Goal: Information Seeking & Learning: Learn about a topic

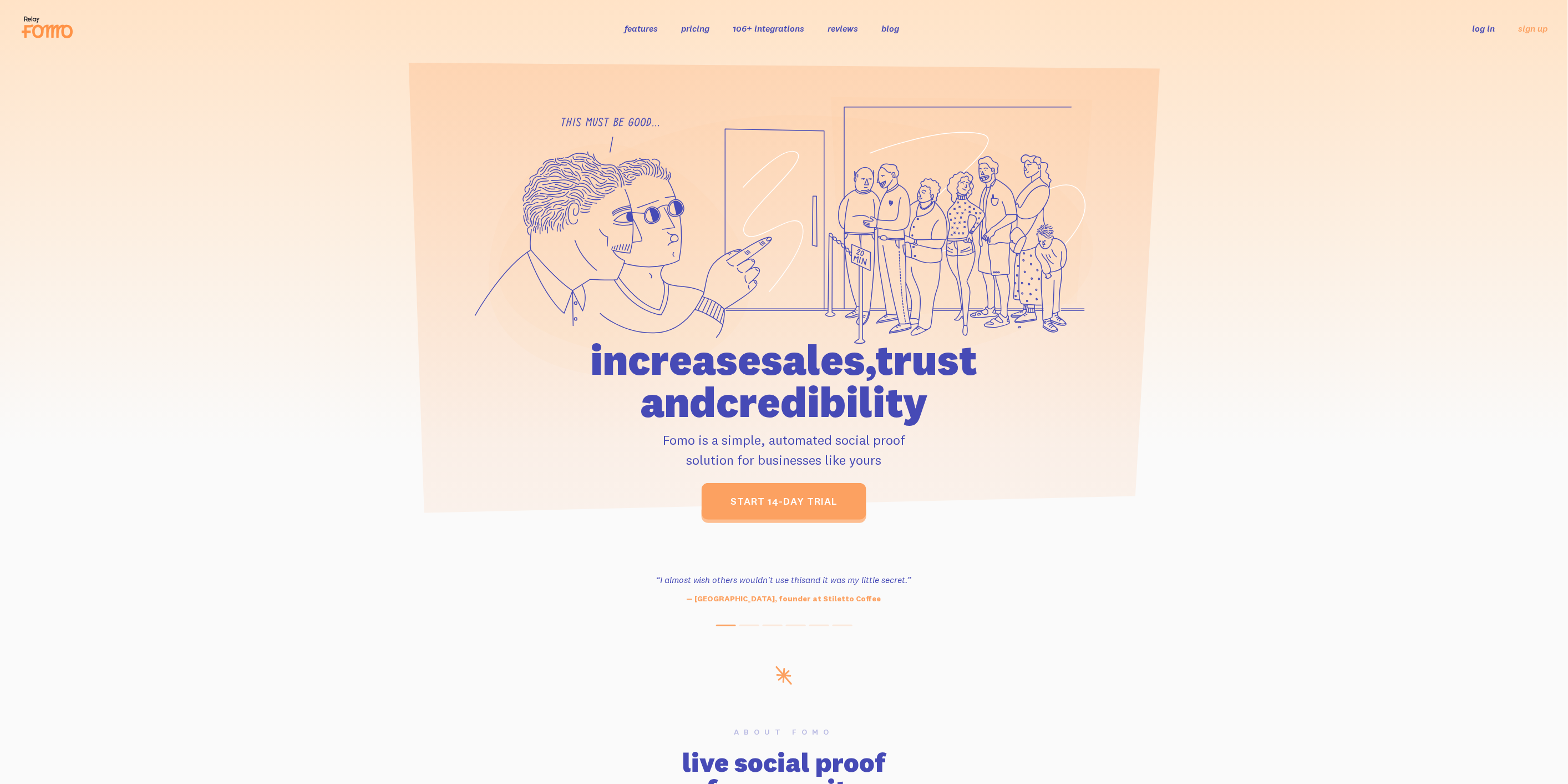
click at [707, 34] on ul "features pricing 106+ integrations reviews blog log in sign up" at bounding box center [767, 28] width 311 height 13
click at [706, 34] on link "pricing" at bounding box center [695, 28] width 28 height 11
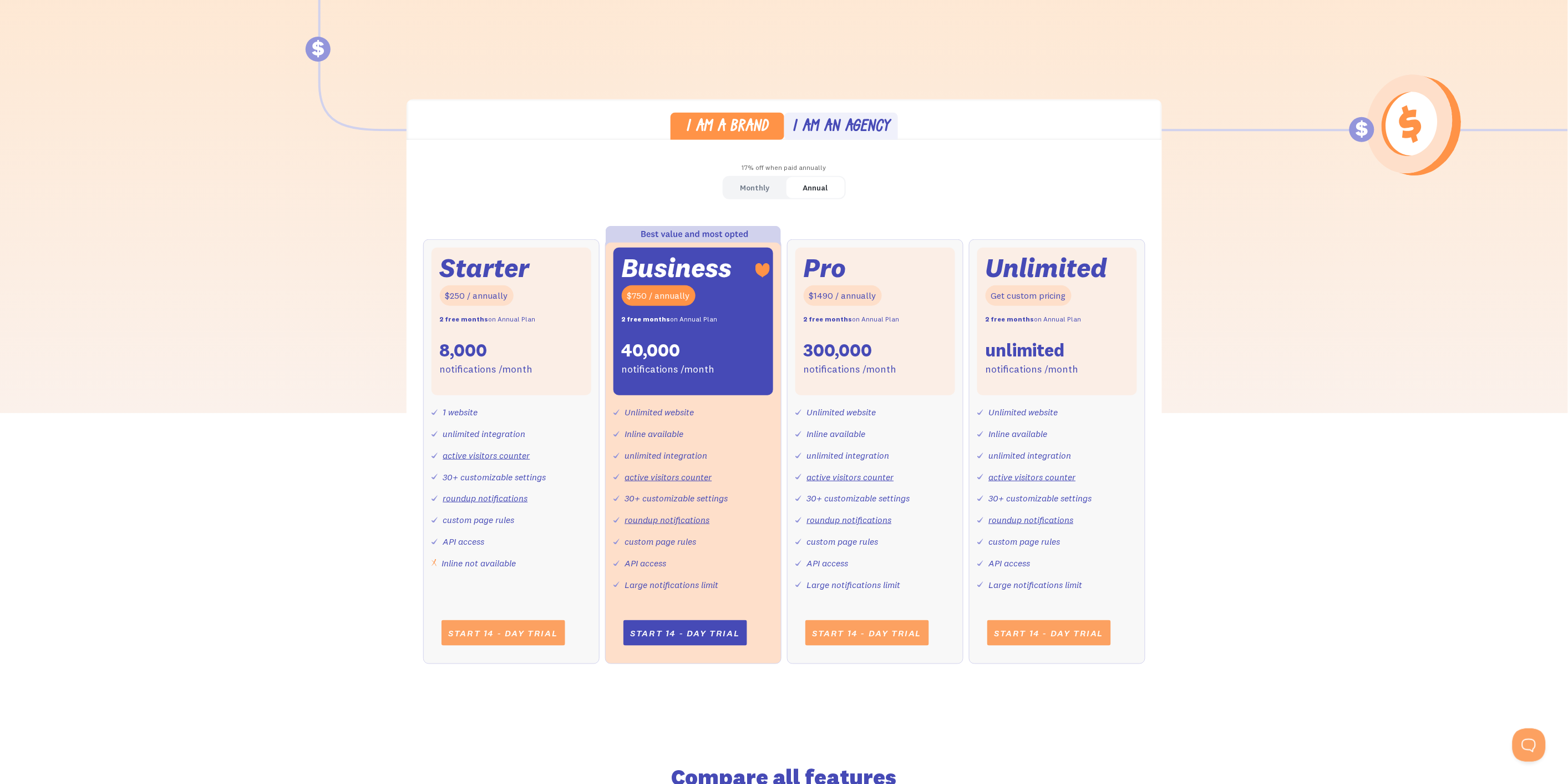
drag, startPoint x: 257, startPoint y: 279, endPoint x: 257, endPoint y: 295, distance: 16.0
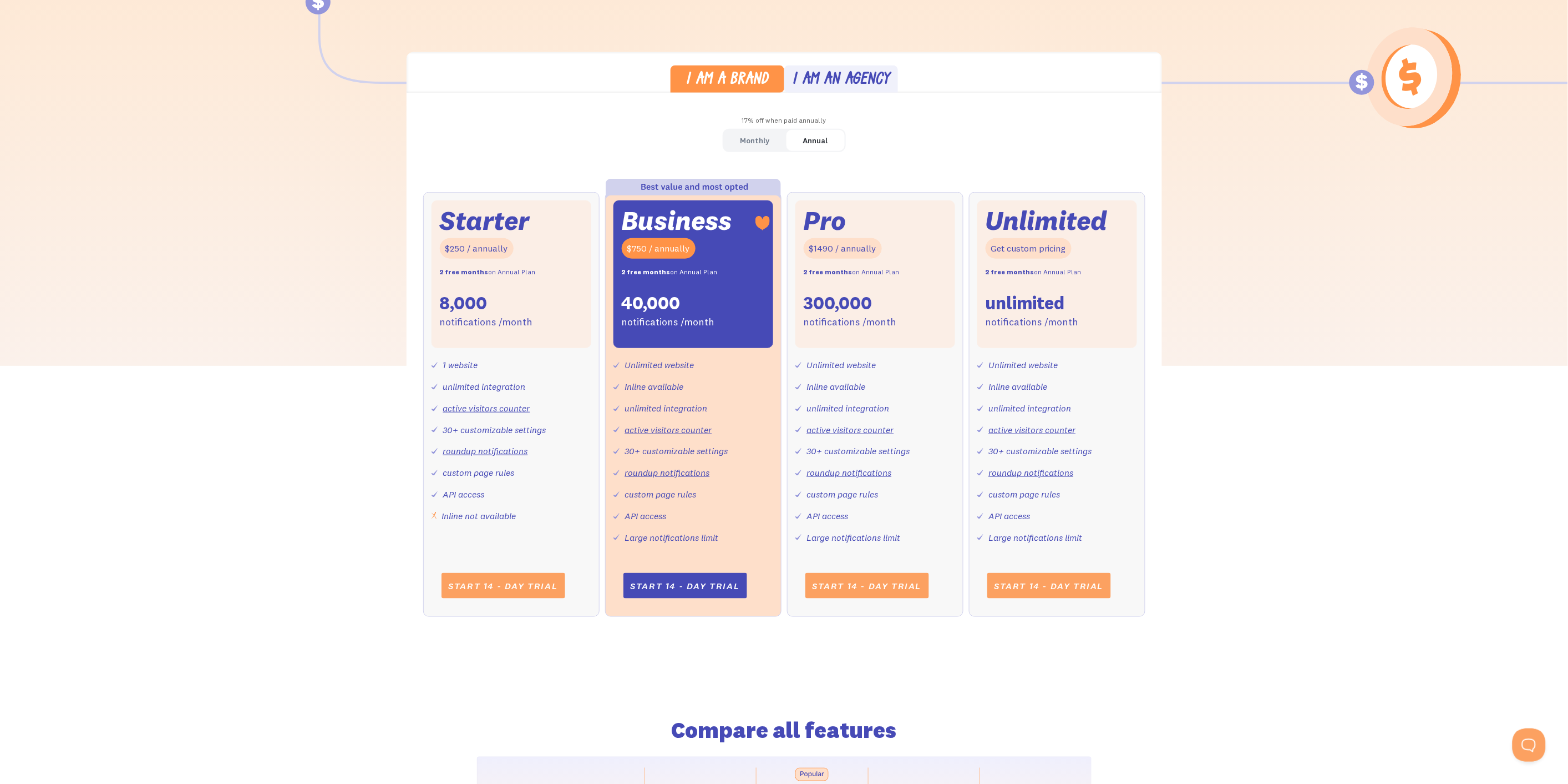
click at [782, 142] on link "Monthly" at bounding box center [756, 140] width 62 height 22
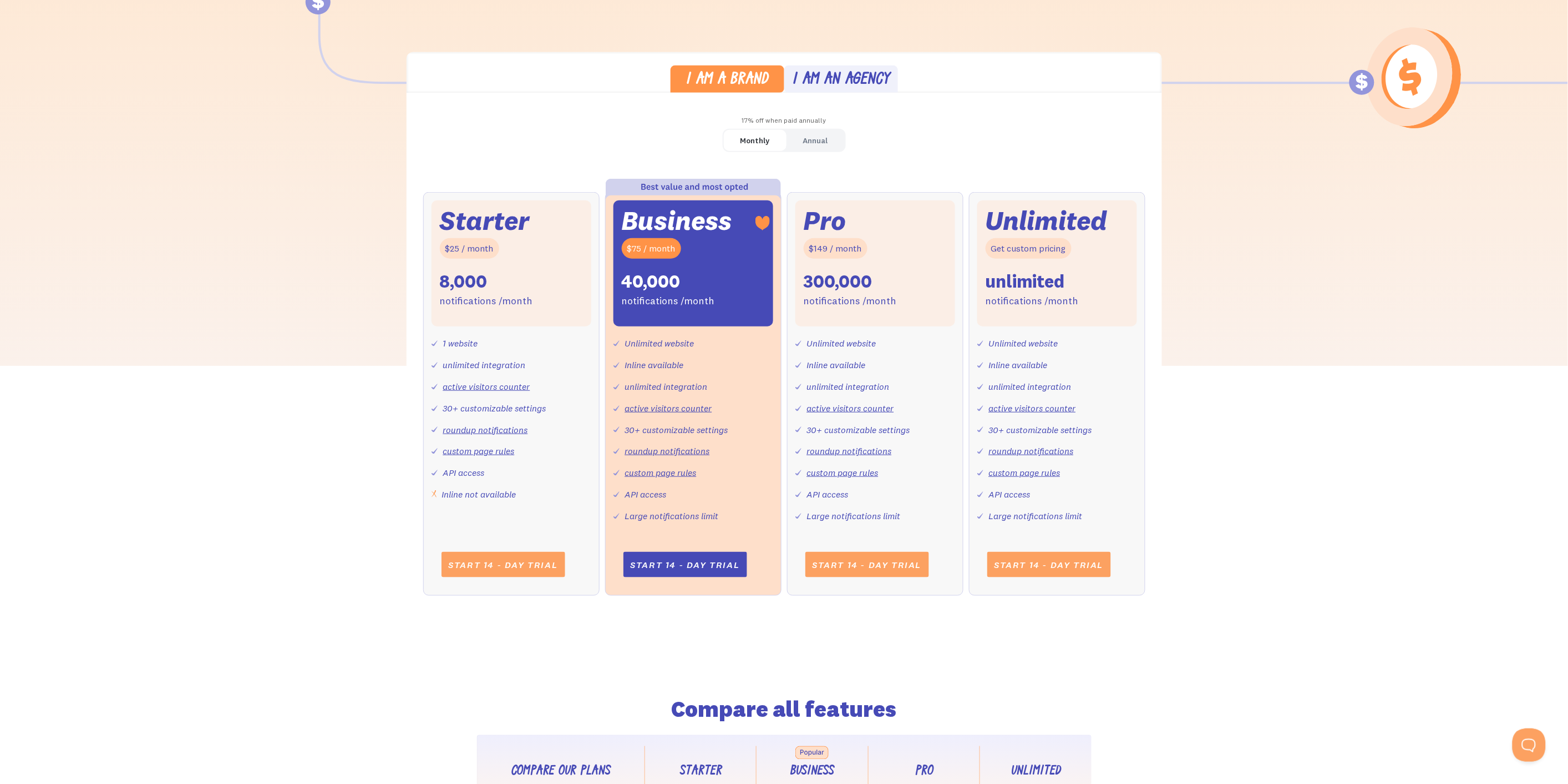
click at [1402, 463] on div "I am a brand I am an agency 17% off when paid annually Monthly Annual Starter $…" at bounding box center [784, 334] width 1568 height 565
click at [800, 139] on link "Annual" at bounding box center [816, 140] width 58 height 22
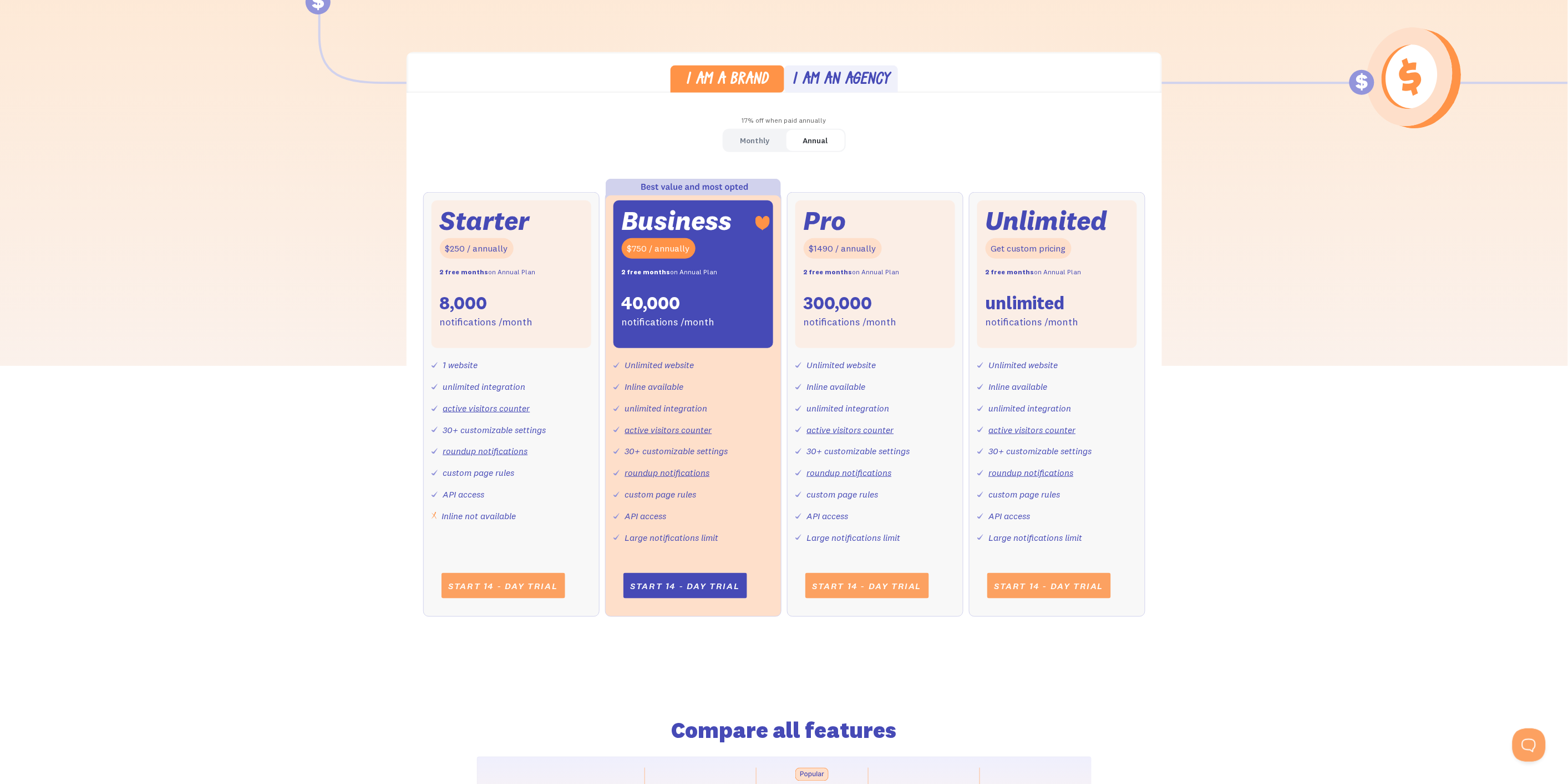
click at [756, 142] on div "Monthly" at bounding box center [755, 140] width 30 height 16
